Goal: Find specific page/section: Find specific page/section

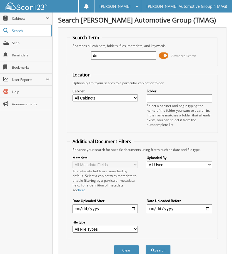
type input "d"
type input "DMV BUNDLE"
click at [146, 245] on button "Search" at bounding box center [158, 250] width 25 height 10
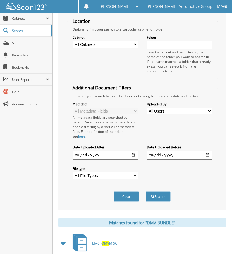
scroll to position [167, 0]
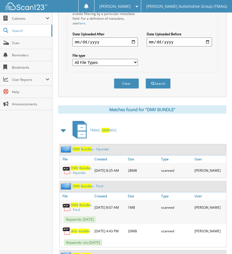
click at [88, 150] on span "Bundle" at bounding box center [86, 149] width 11 height 5
